Goal: Information Seeking & Learning: Learn about a topic

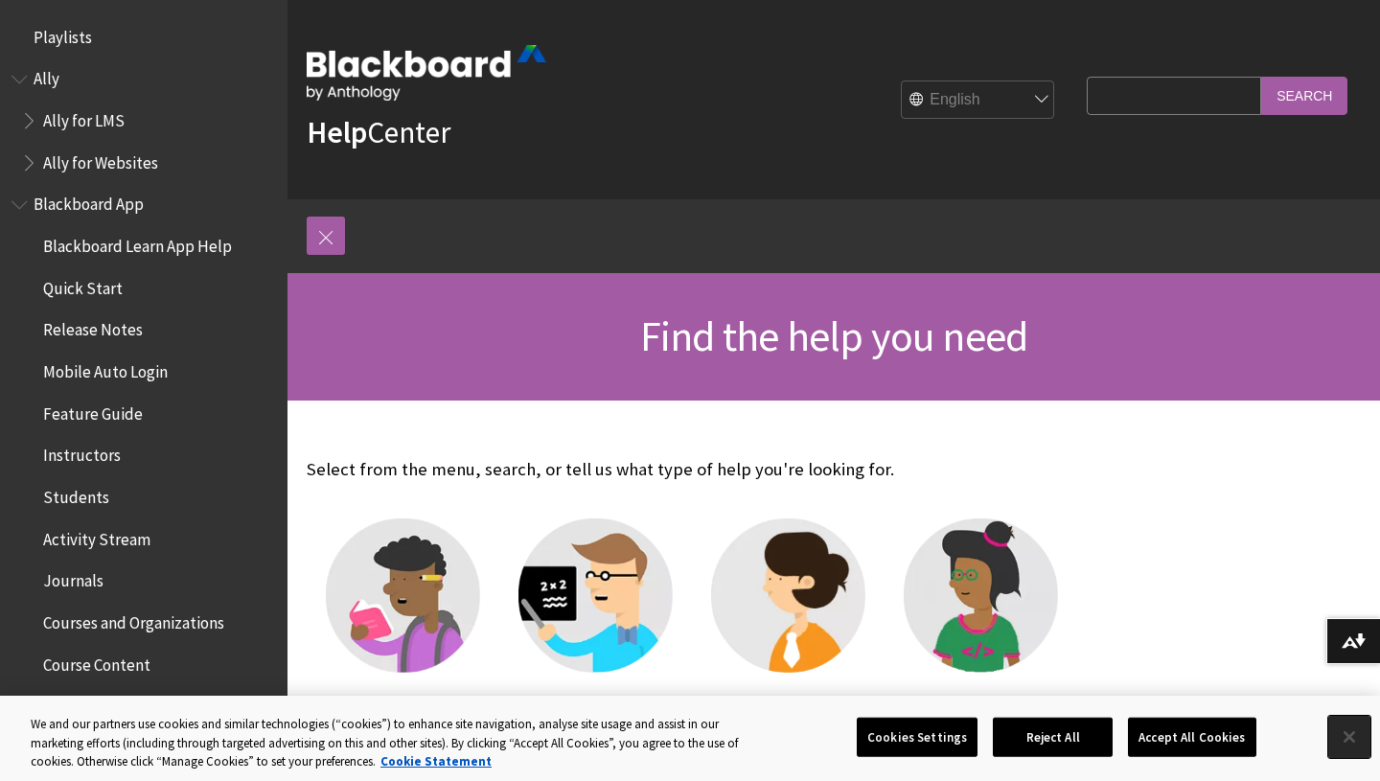
click at [1348, 737] on button "Close" at bounding box center [1349, 737] width 42 height 42
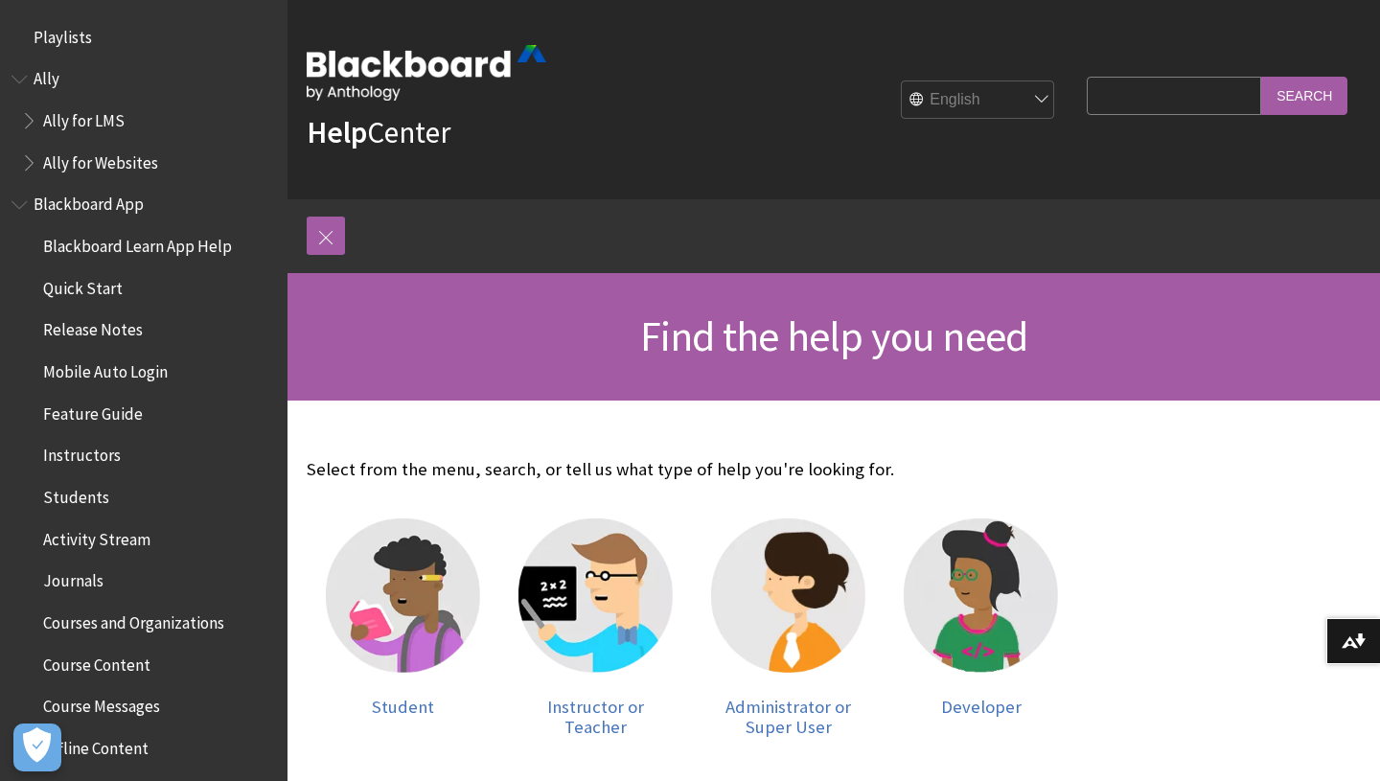
click at [82, 664] on span "Course Content" at bounding box center [96, 662] width 107 height 26
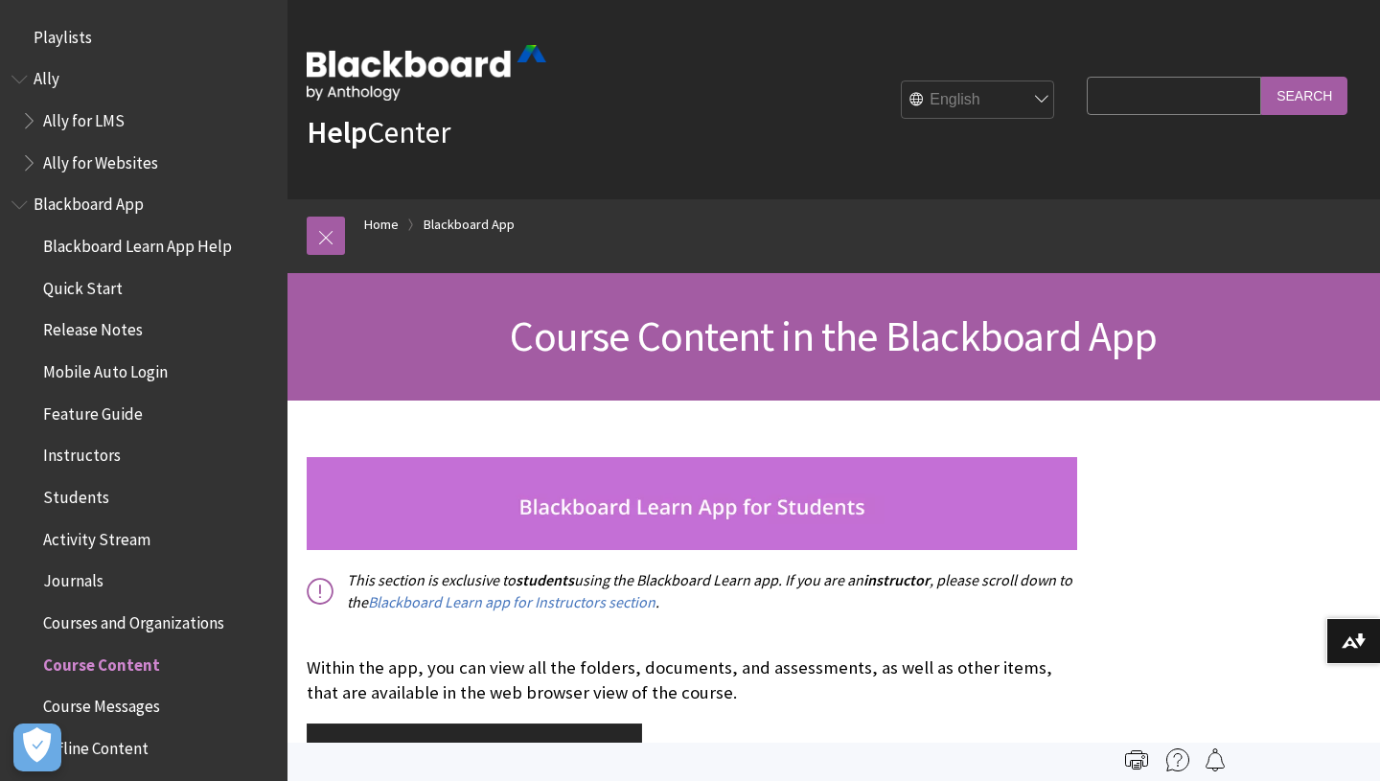
click at [93, 202] on span "Blackboard App" at bounding box center [89, 202] width 110 height 26
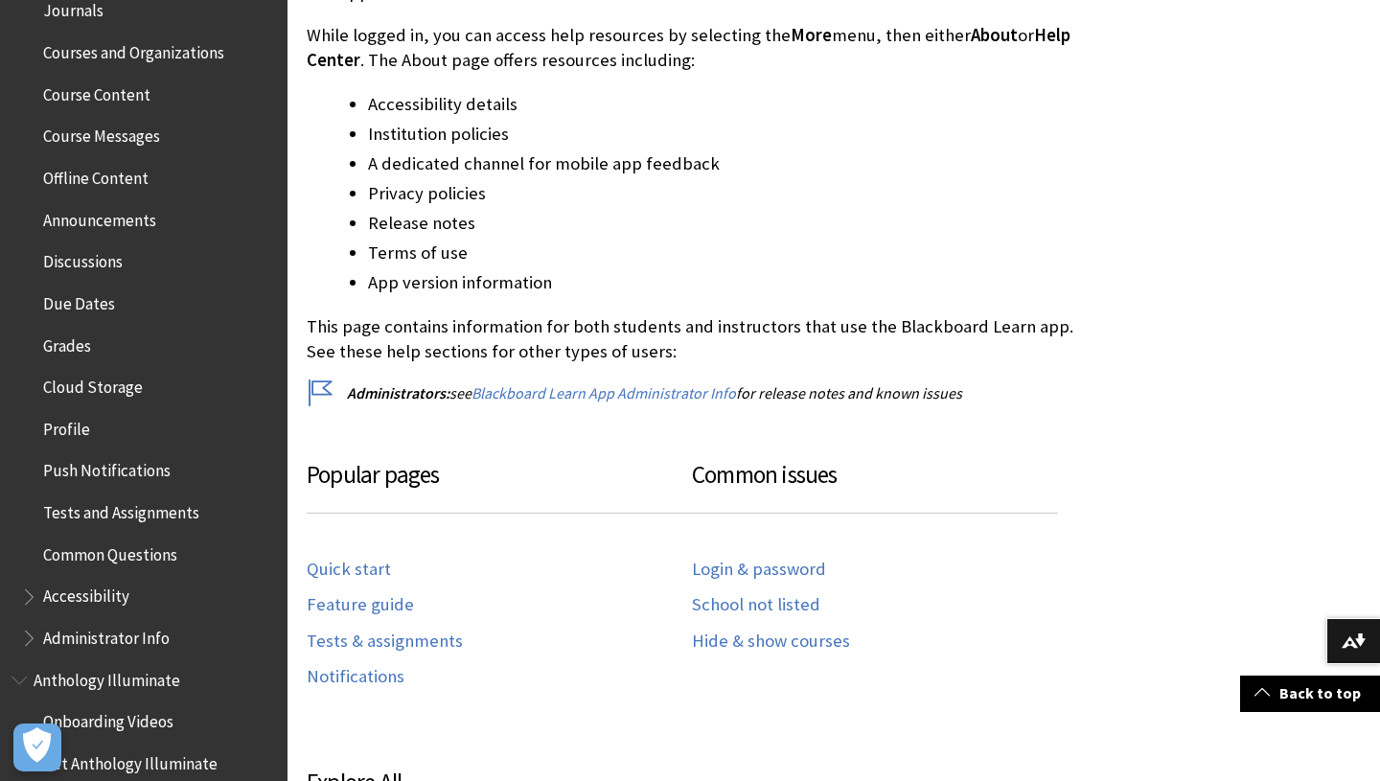
scroll to position [581, 0]
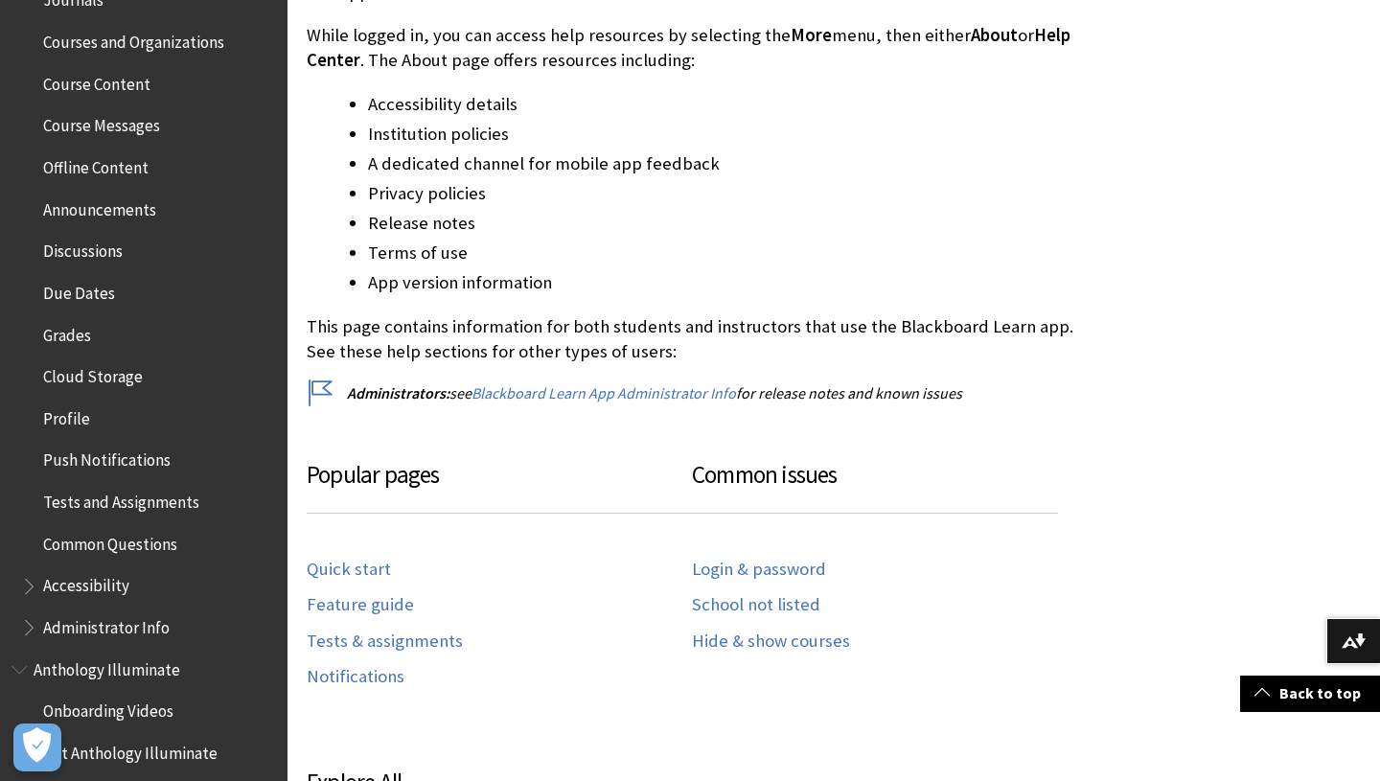
click at [69, 419] on span "Profile" at bounding box center [66, 415] width 47 height 26
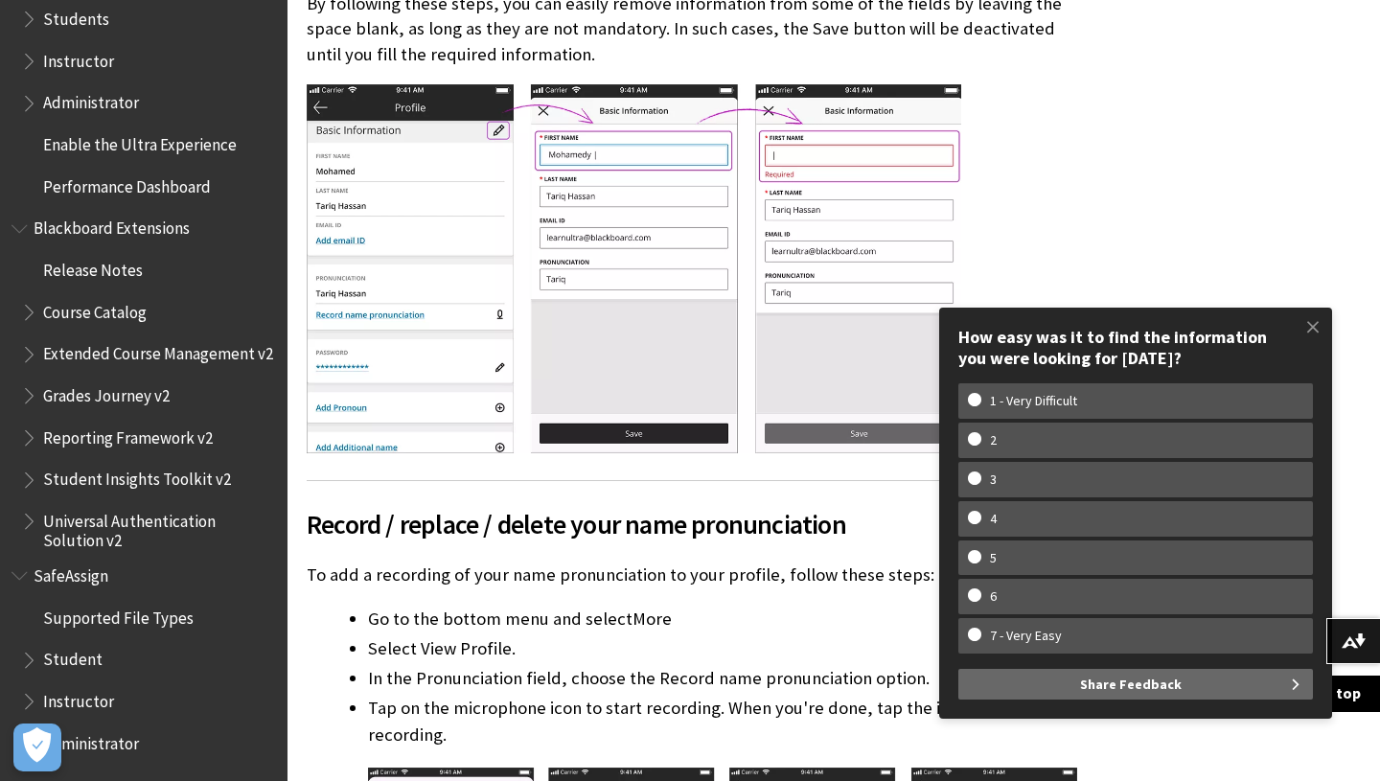
scroll to position [6504, 0]
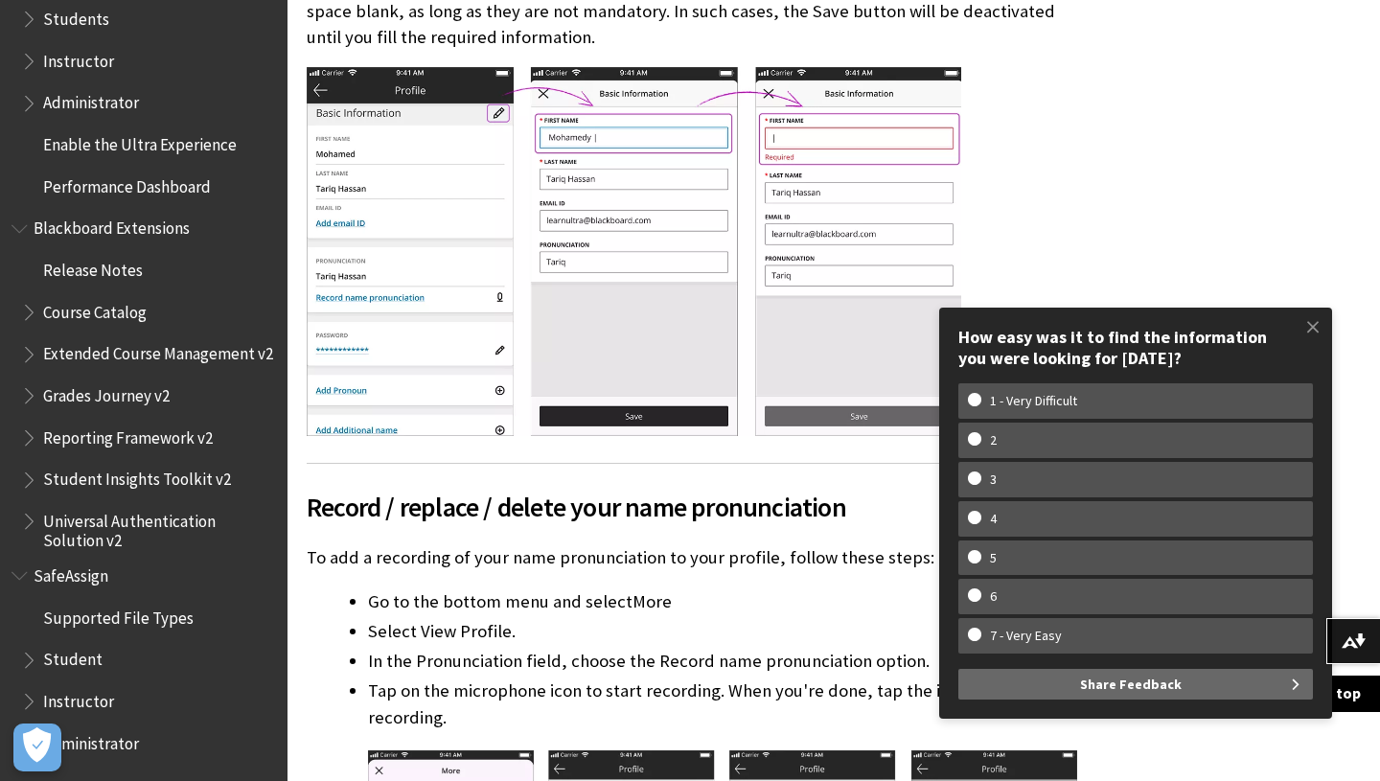
click at [78, 657] on span "Student" at bounding box center [72, 657] width 59 height 26
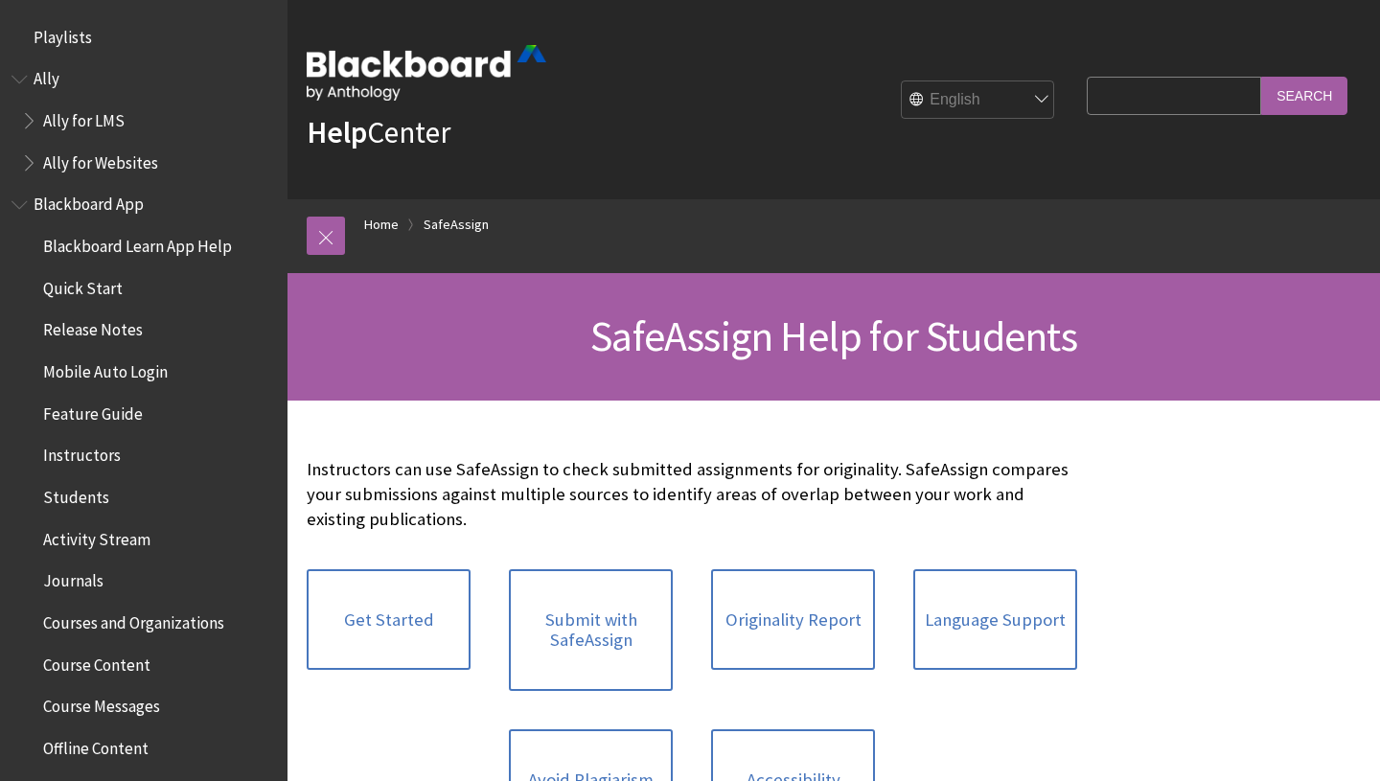
scroll to position [2122, 0]
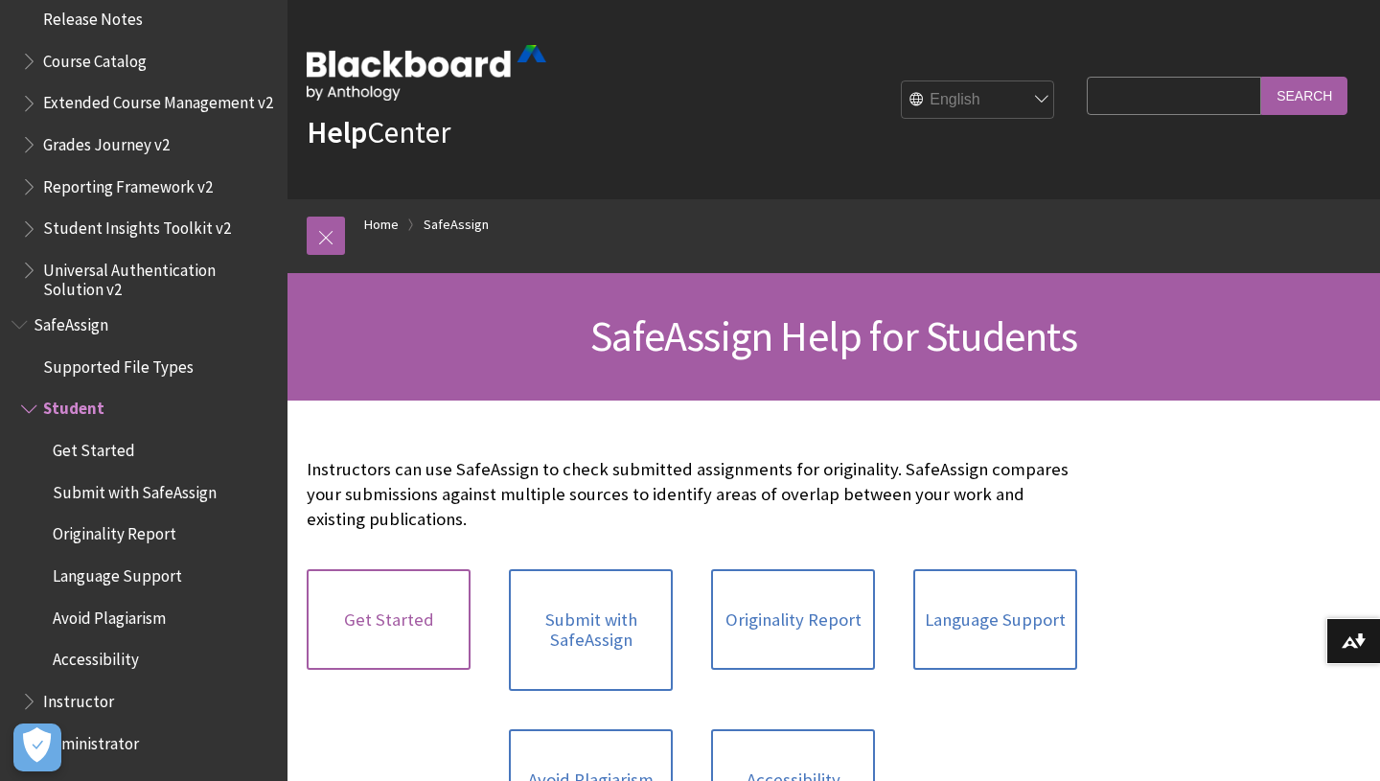
click at [385, 621] on link "Get Started" at bounding box center [389, 620] width 164 height 102
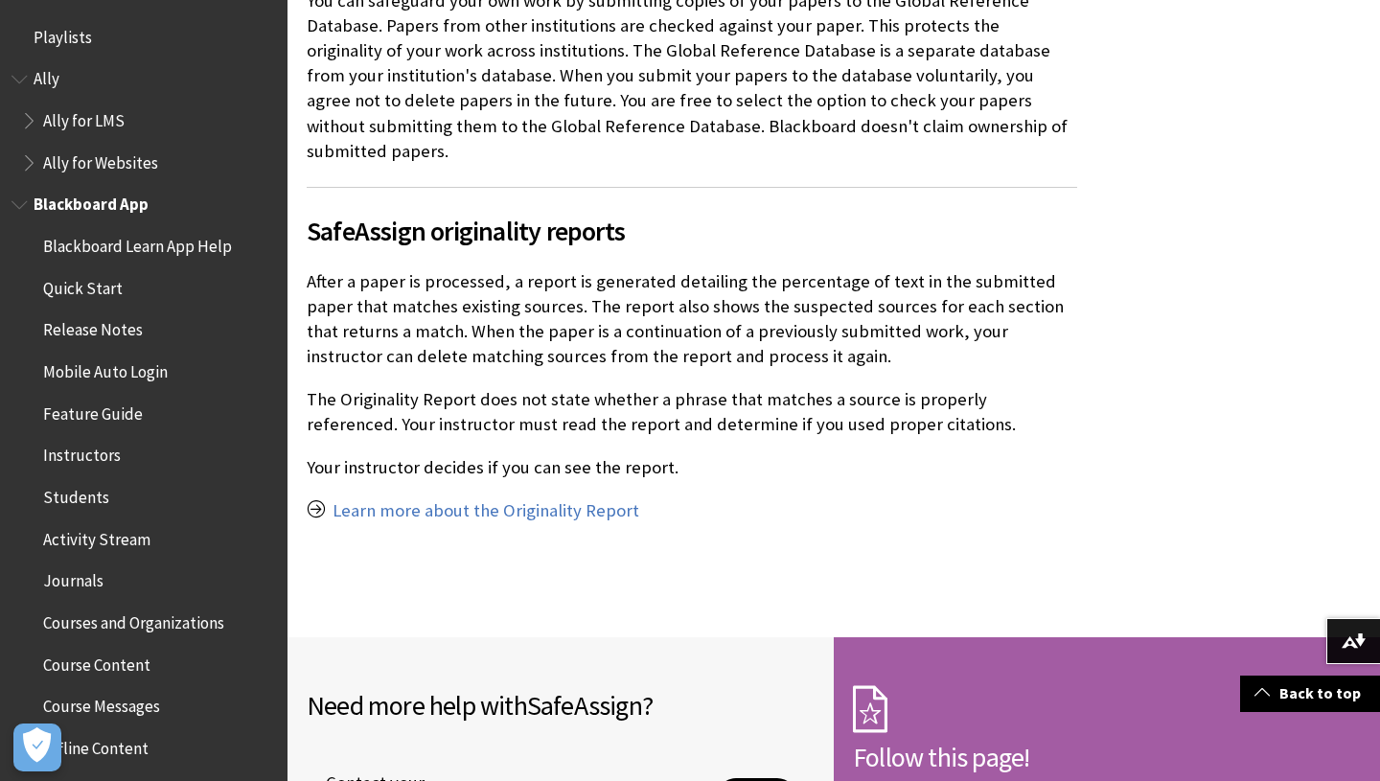
click at [151, 244] on span "Blackboard Learn App Help" at bounding box center [137, 243] width 189 height 26
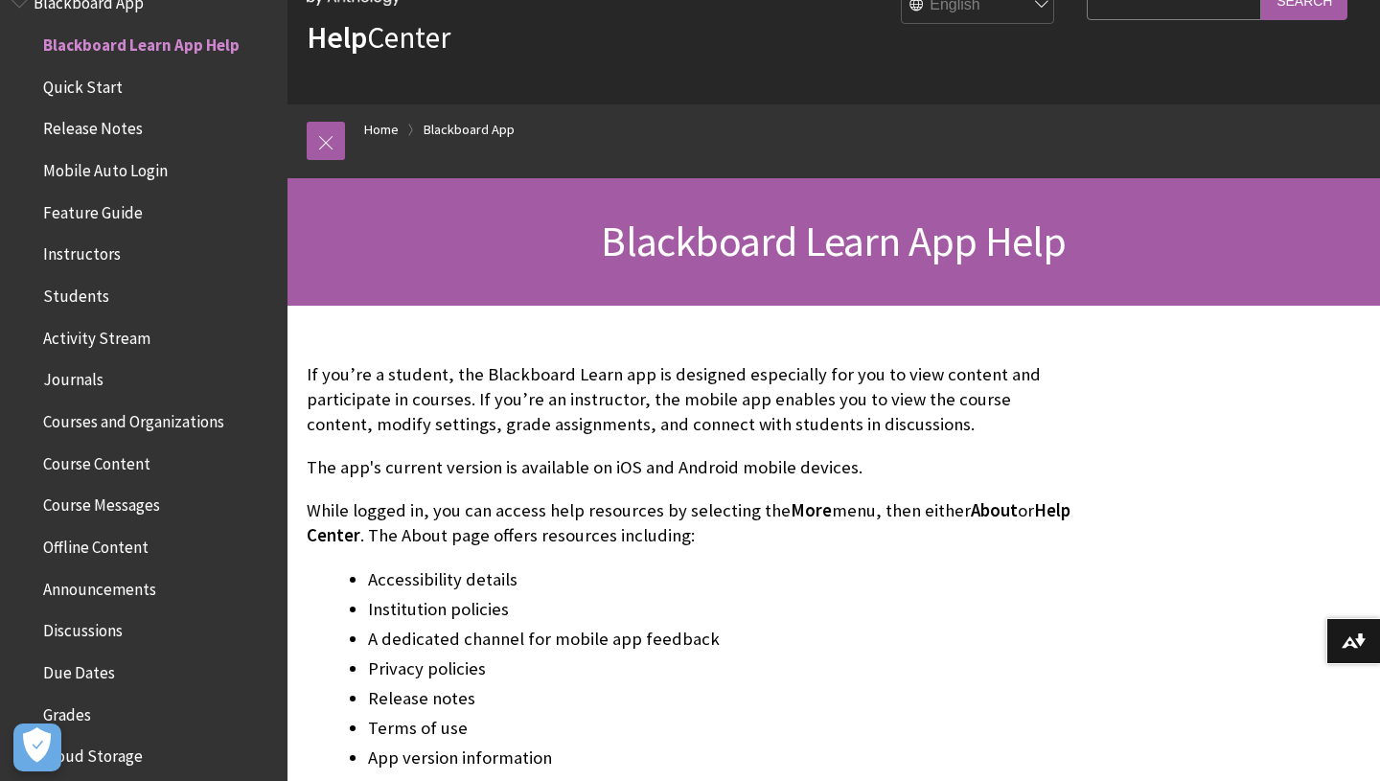
scroll to position [94, 0]
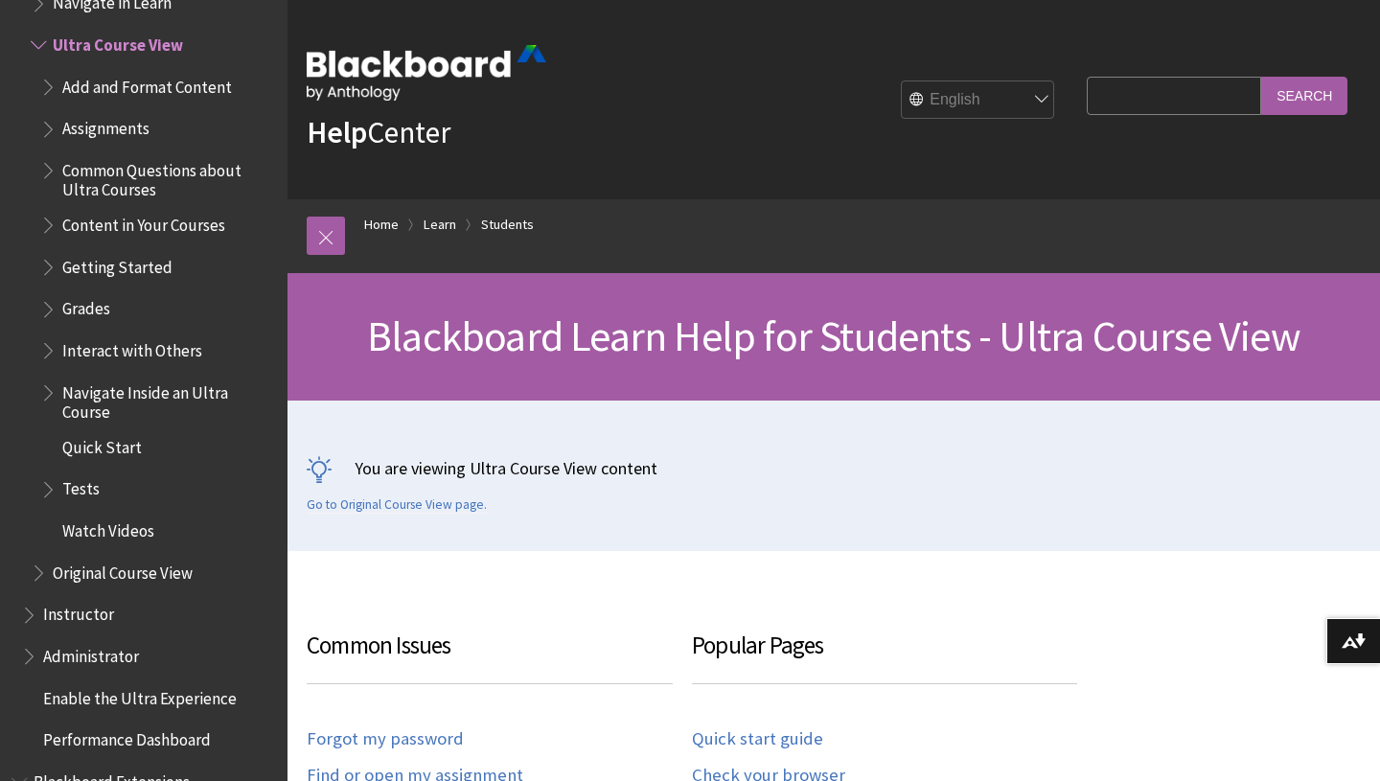
scroll to position [193, 0]
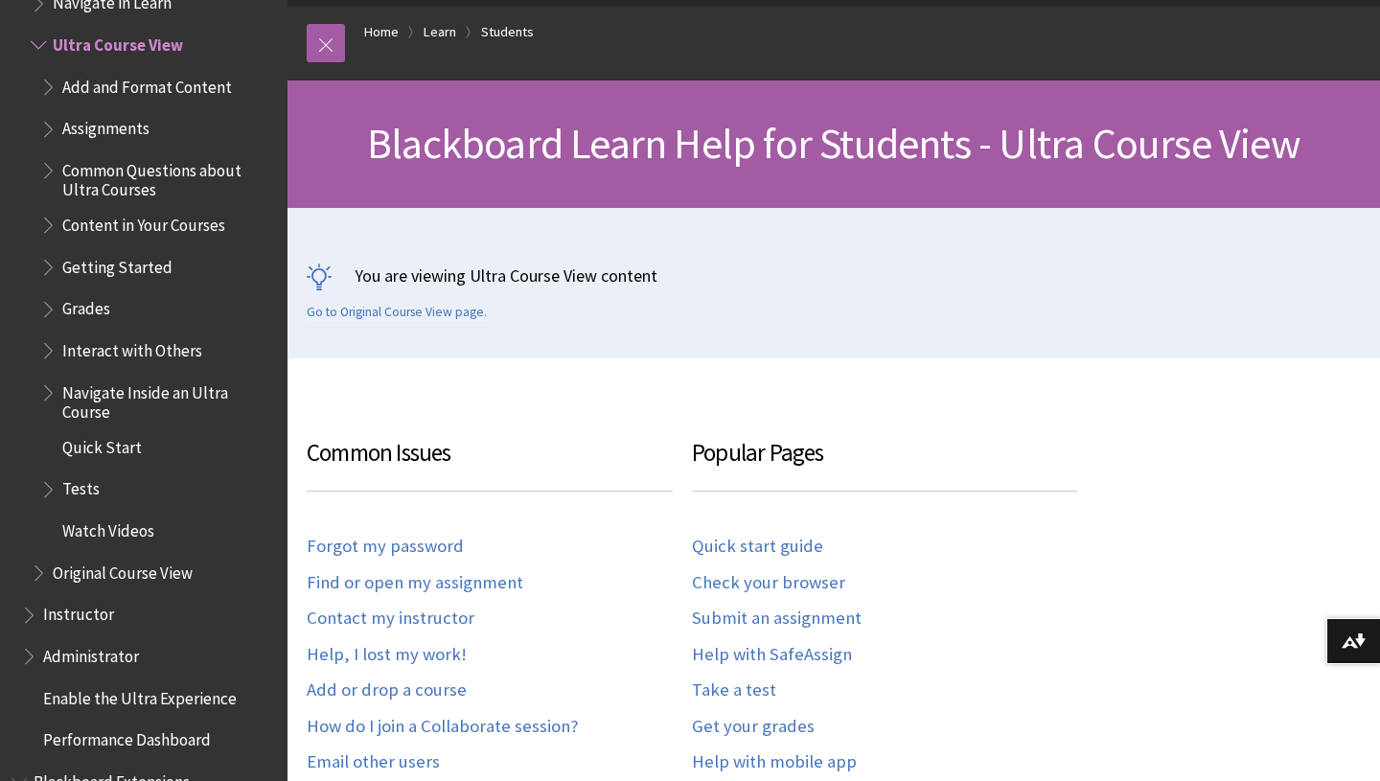
click at [117, 521] on span "Watch Videos" at bounding box center [108, 528] width 92 height 26
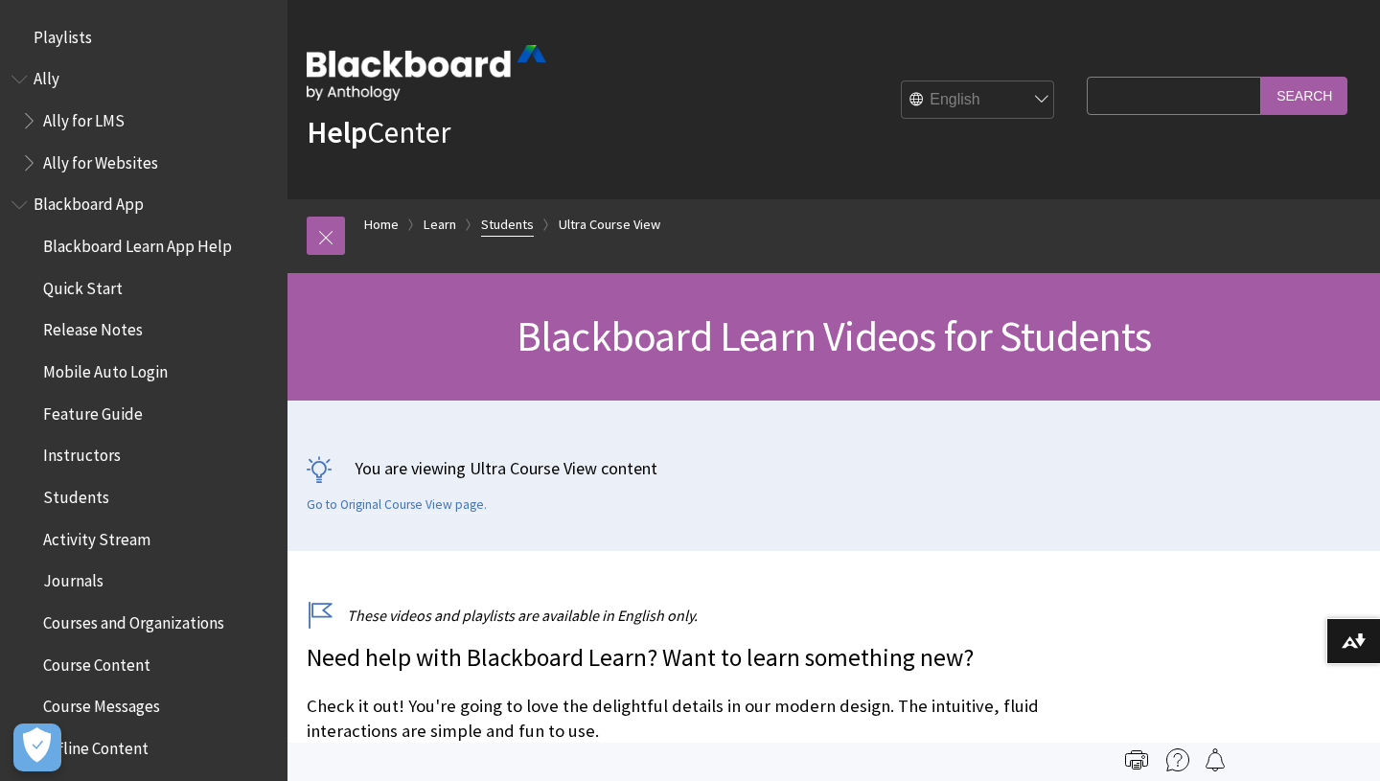
click at [519, 222] on link "Students" at bounding box center [507, 225] width 53 height 24
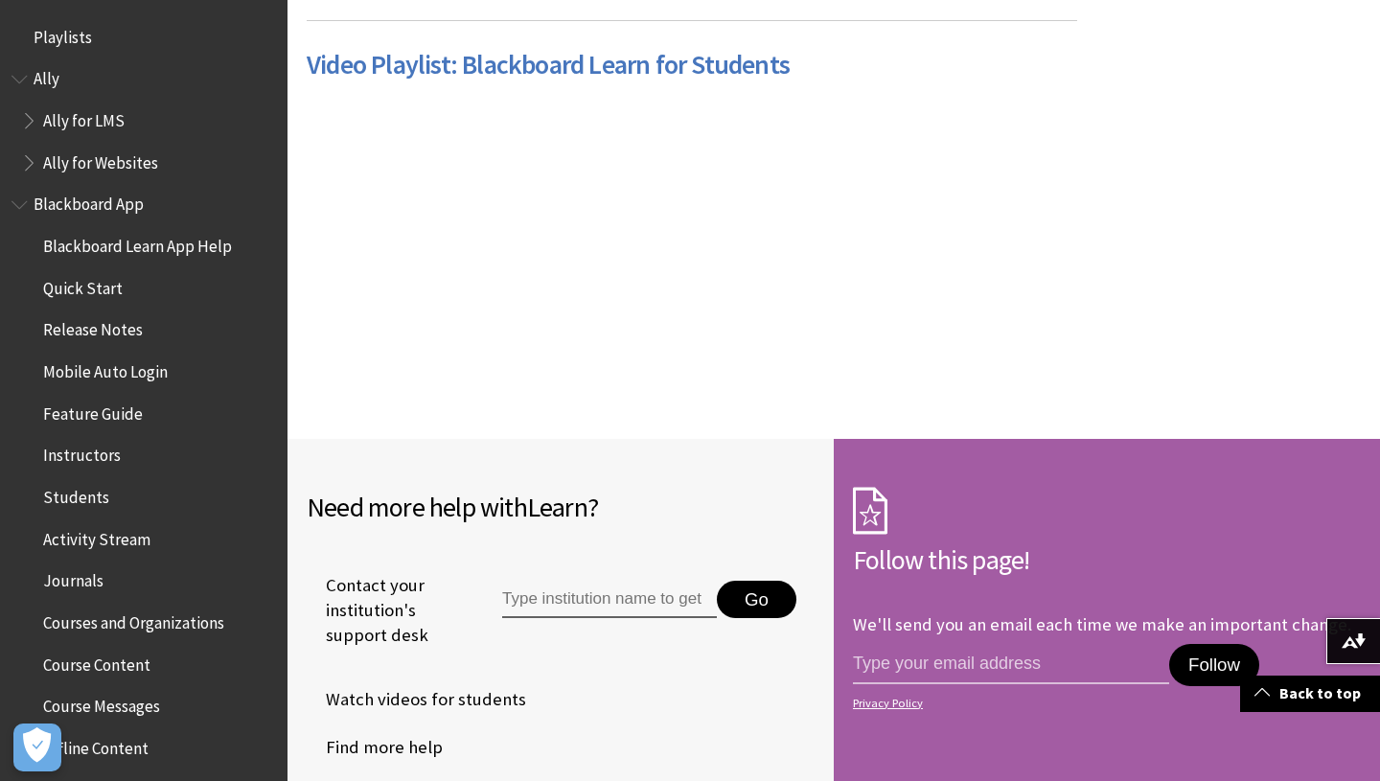
scroll to position [764, 0]
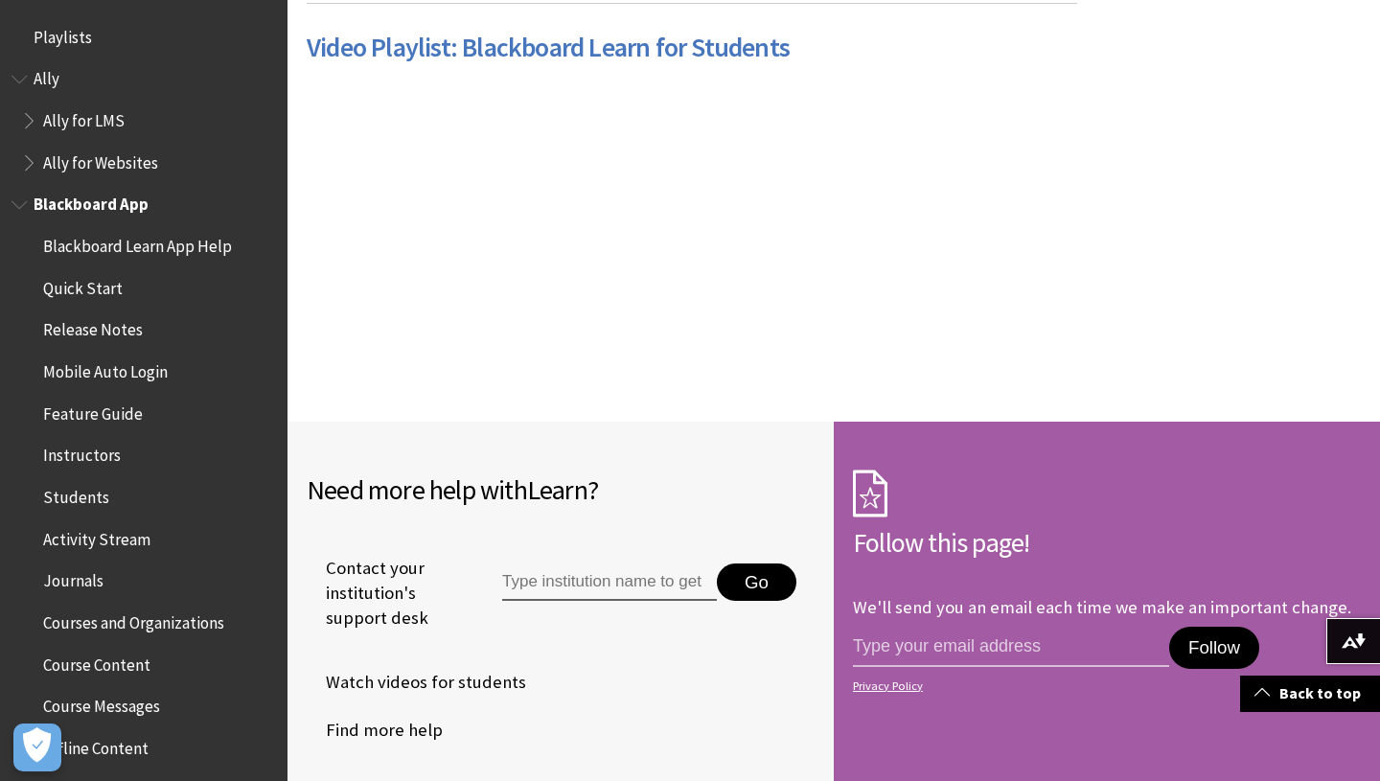
click at [101, 666] on span "Course Content" at bounding box center [96, 662] width 107 height 26
